Goal: Information Seeking & Learning: Learn about a topic

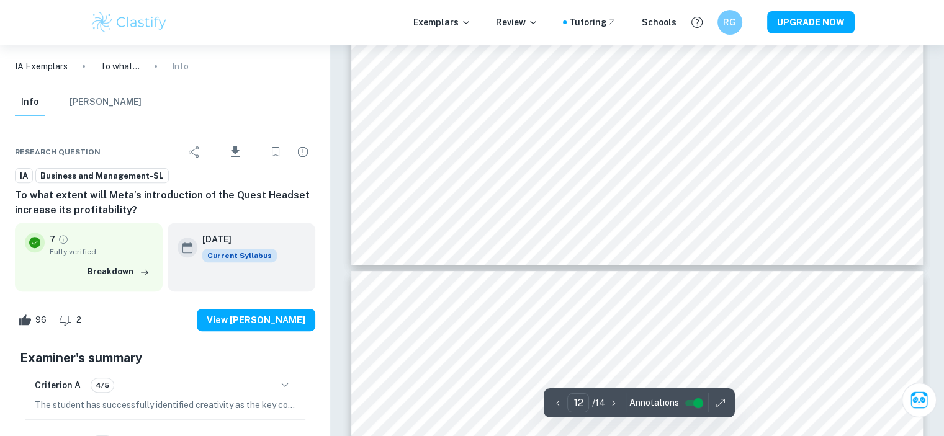
scroll to position [9844, 0]
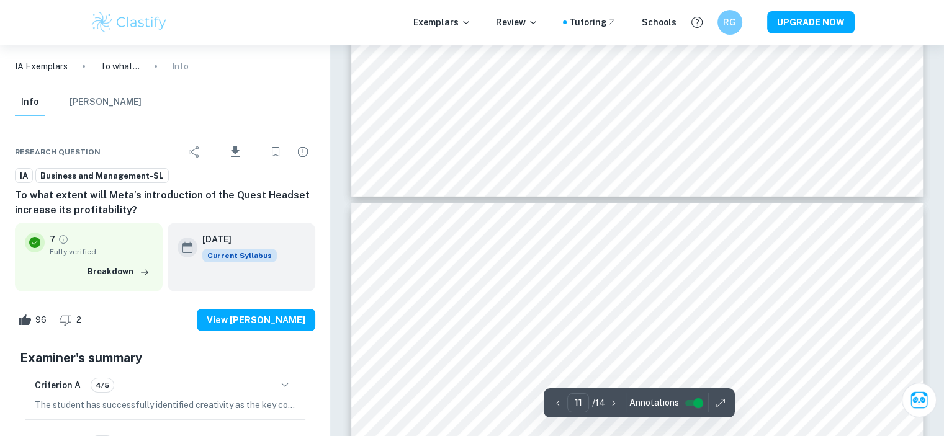
type input "12"
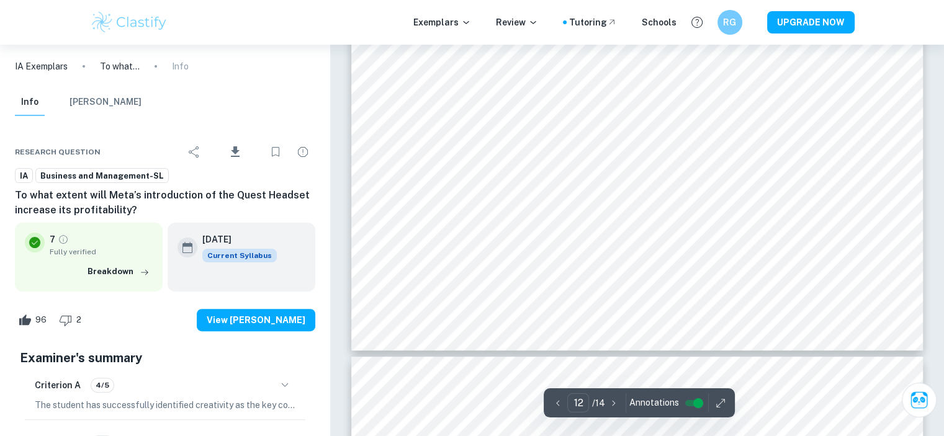
scroll to position [9794, 0]
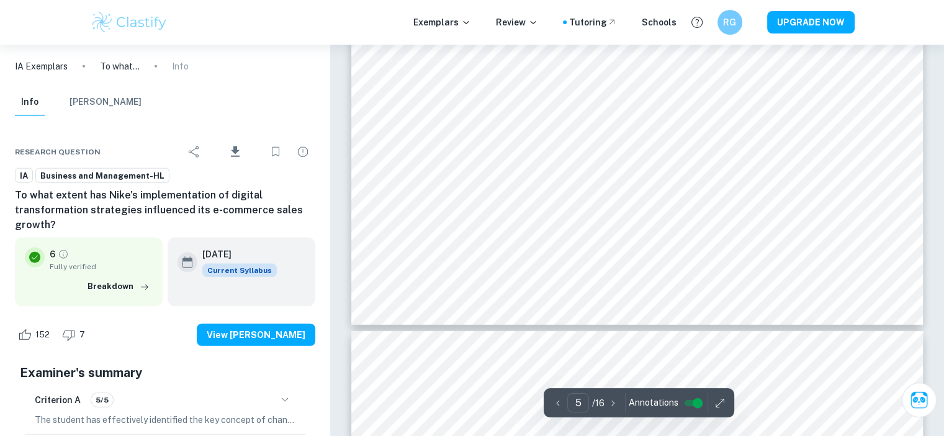
scroll to position [3639, 0]
